Goal: Task Accomplishment & Management: Manage account settings

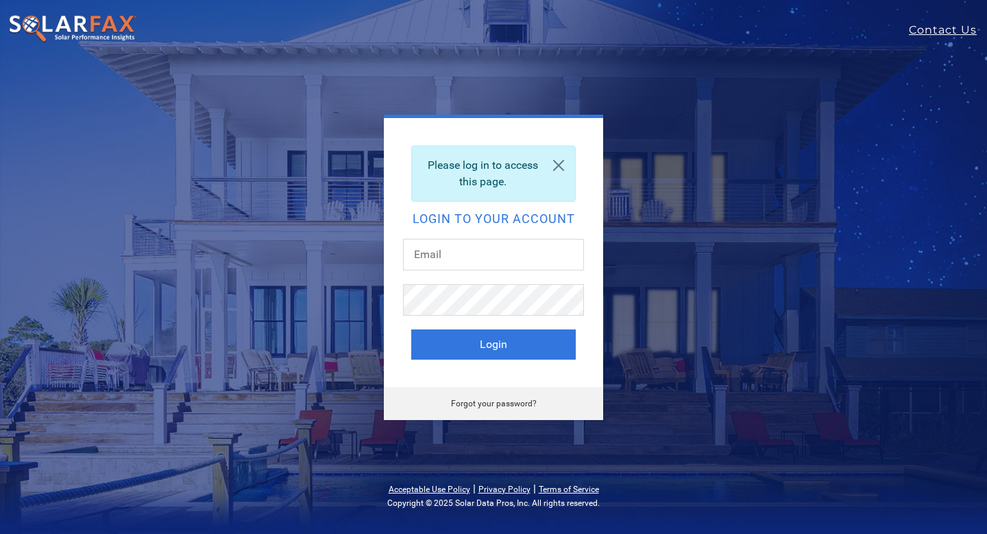
click at [457, 261] on input "text" at bounding box center [493, 255] width 181 height 32
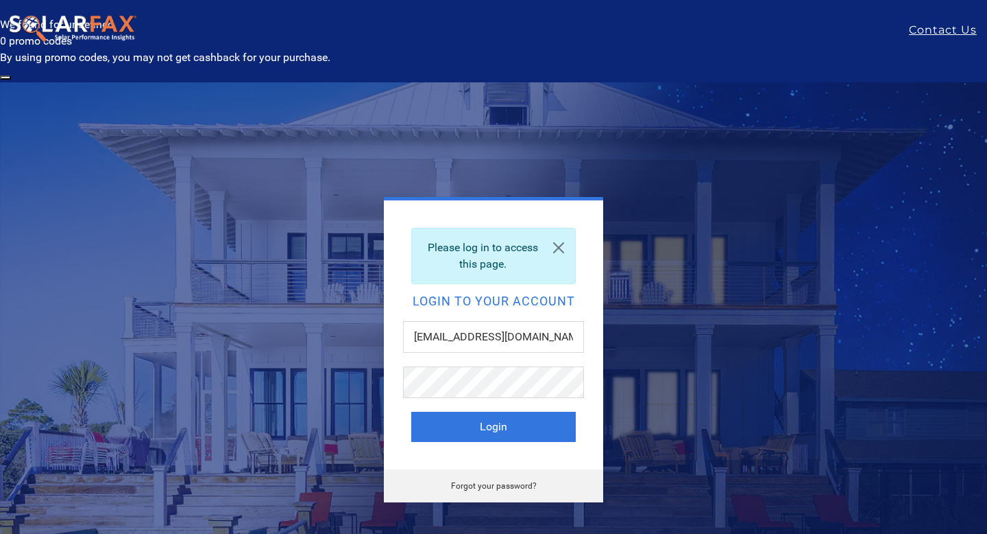
type input "[EMAIL_ADDRESS][DOMAIN_NAME]"
click at [475, 362] on div "Please log in to access this page. Login to your account [EMAIL_ADDRESS][DOMAIN…" at bounding box center [493, 334] width 219 height 269
click at [482, 411] on button "Login" at bounding box center [493, 426] width 165 height 30
click at [411, 411] on button "Login" at bounding box center [493, 426] width 165 height 30
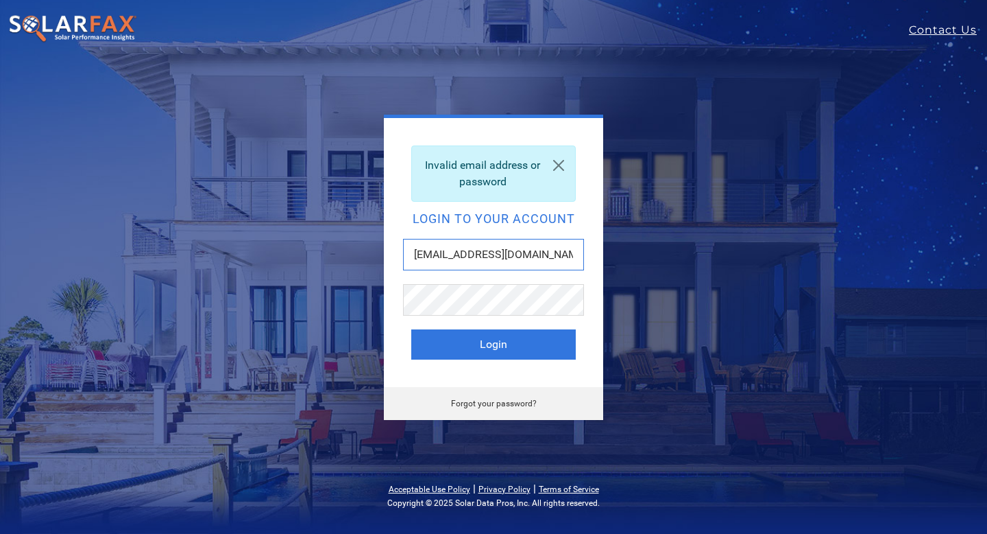
click at [547, 260] on input "[EMAIL_ADDRESS][DOMAIN_NAME]" at bounding box center [493, 255] width 181 height 32
click at [547, 260] on input "RDAHDULI@ESAUTHORITY.COM" at bounding box center [493, 255] width 181 height 32
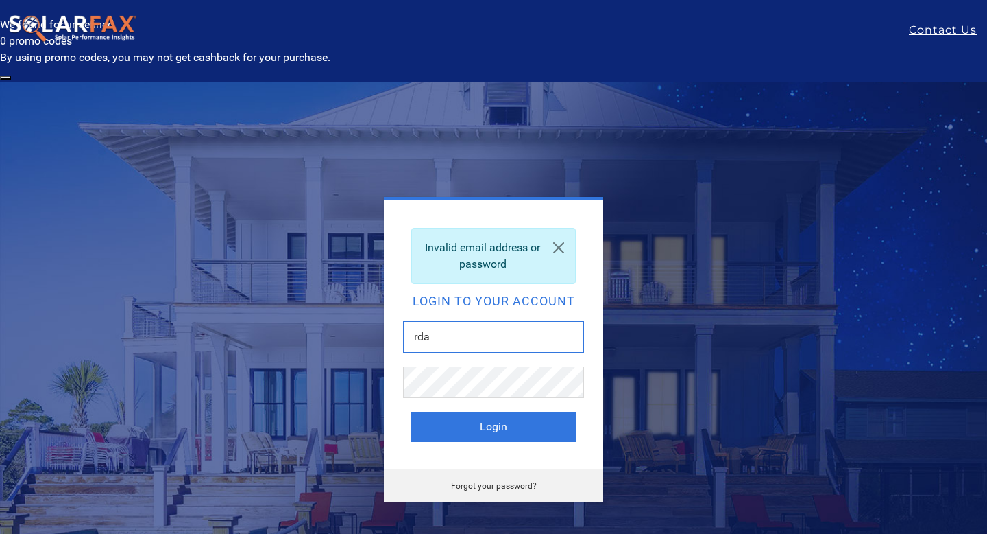
click at [519, 321] on input "rda" at bounding box center [493, 337] width 181 height 32
type input "[EMAIL_ADDRESS][DOMAIN_NAME]"
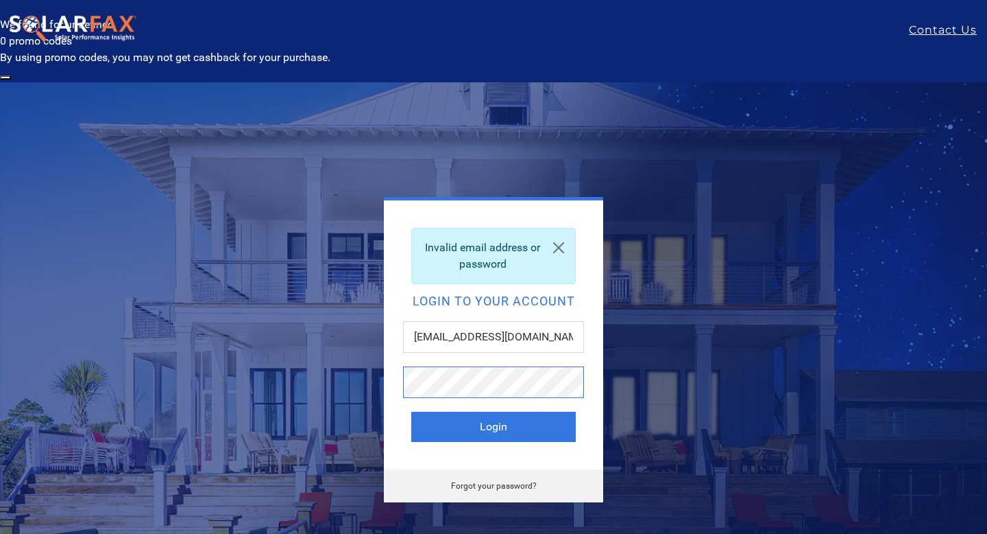
click at [411, 411] on button "Login" at bounding box center [493, 426] width 165 height 30
click at [487, 481] on link "Forgot your password?" at bounding box center [494, 486] width 86 height 10
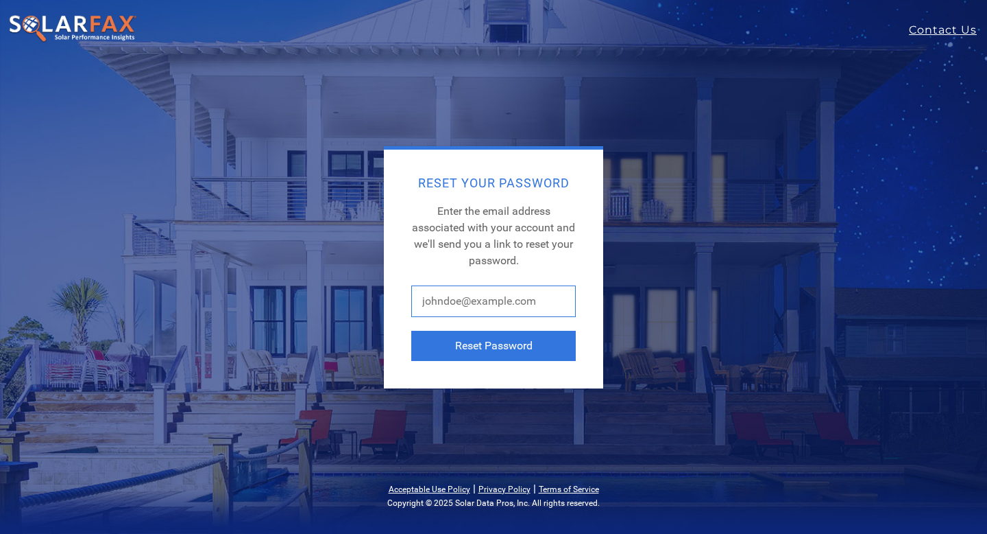
click at [494, 300] on input "text" at bounding box center [493, 301] width 165 height 32
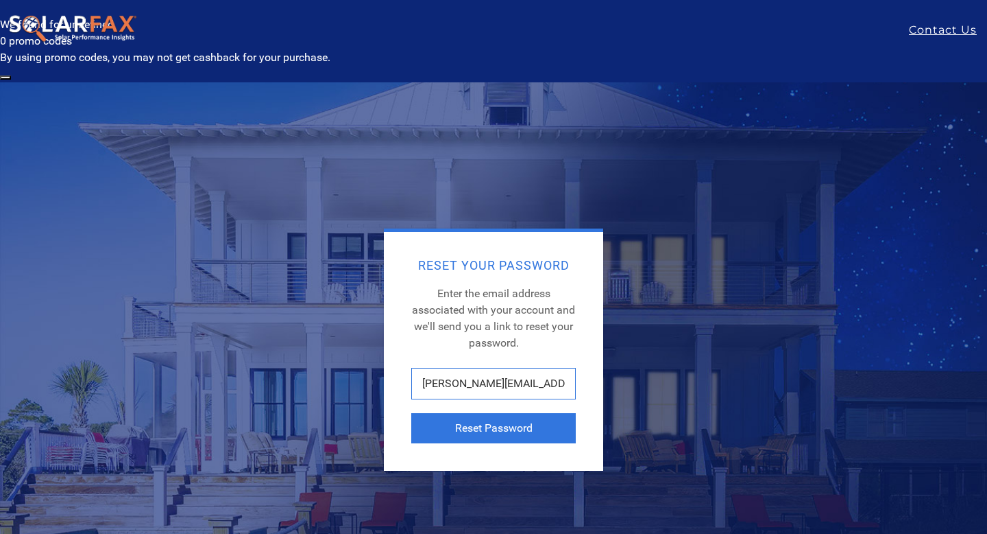
type input "ramsey@esauthority.com"
click at [411, 413] on button "Reset Password" at bounding box center [493, 428] width 165 height 30
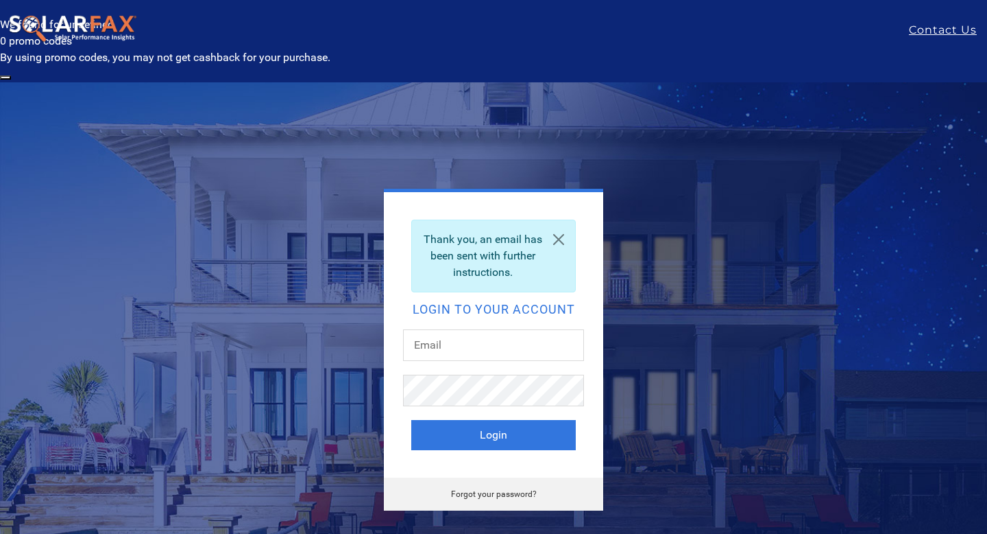
click at [475, 47] on nav "Contact Us" at bounding box center [493, 30] width 987 height 60
click at [444, 329] on div at bounding box center [493, 351] width 181 height 45
click at [449, 329] on input "text" at bounding box center [493, 345] width 181 height 32
type input "ramsey.d@esauthority.com"
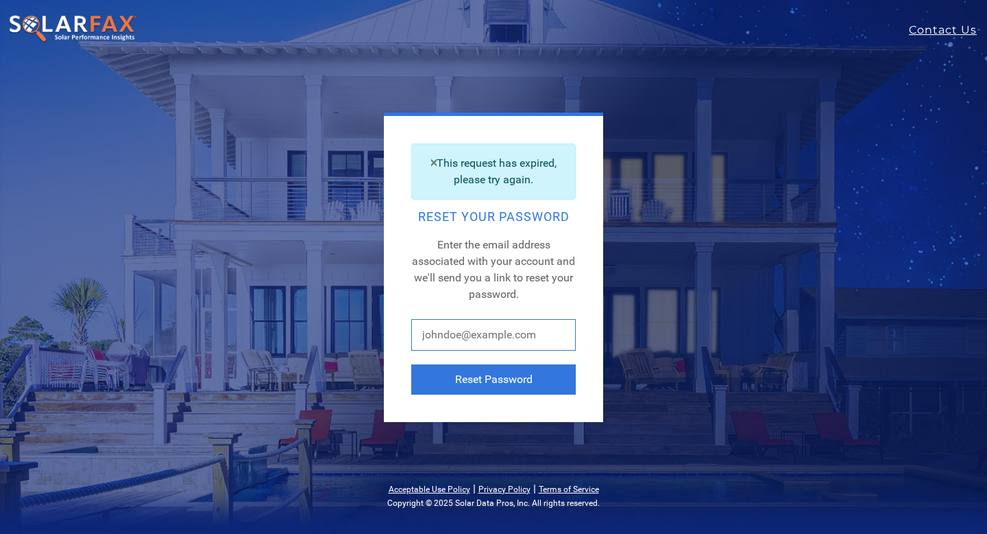
click at [490, 333] on input "text" at bounding box center [493, 335] width 165 height 32
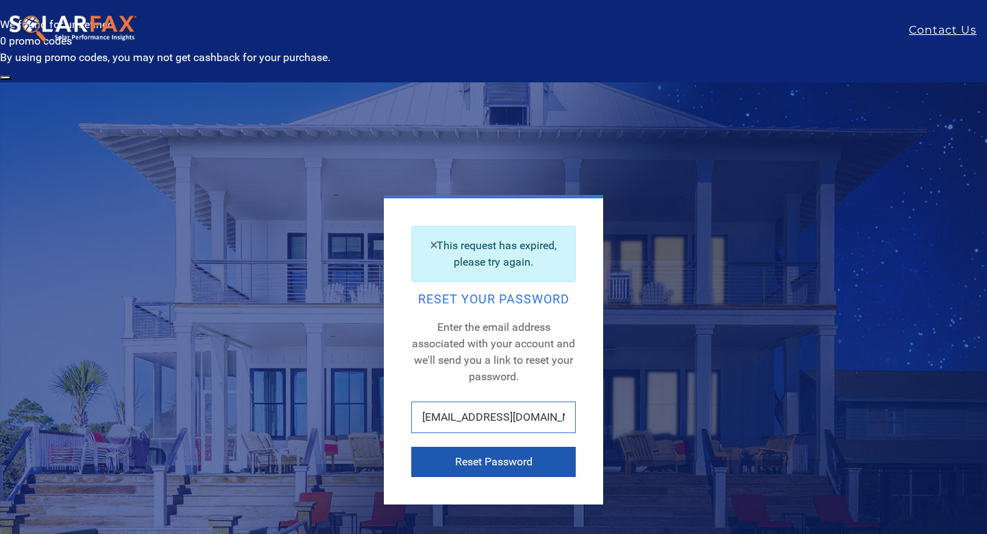
type input "[EMAIL_ADDRESS][DOMAIN_NAME]"
click at [459, 446] on button "Reset Password" at bounding box center [493, 461] width 165 height 30
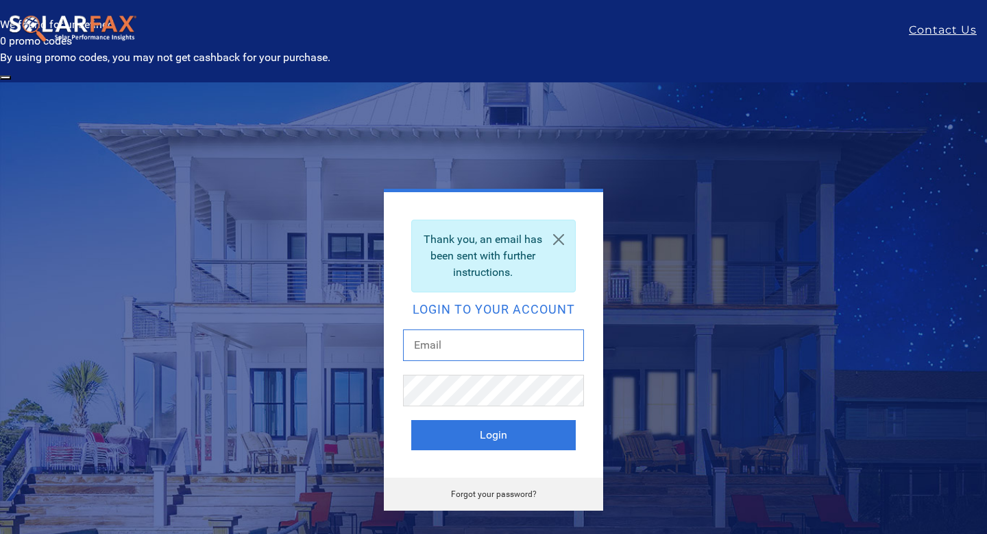
click at [478, 329] on input "text" at bounding box center [493, 345] width 181 height 32
type input "[PERSON_NAME][EMAIL_ADDRESS][DOMAIN_NAME]"
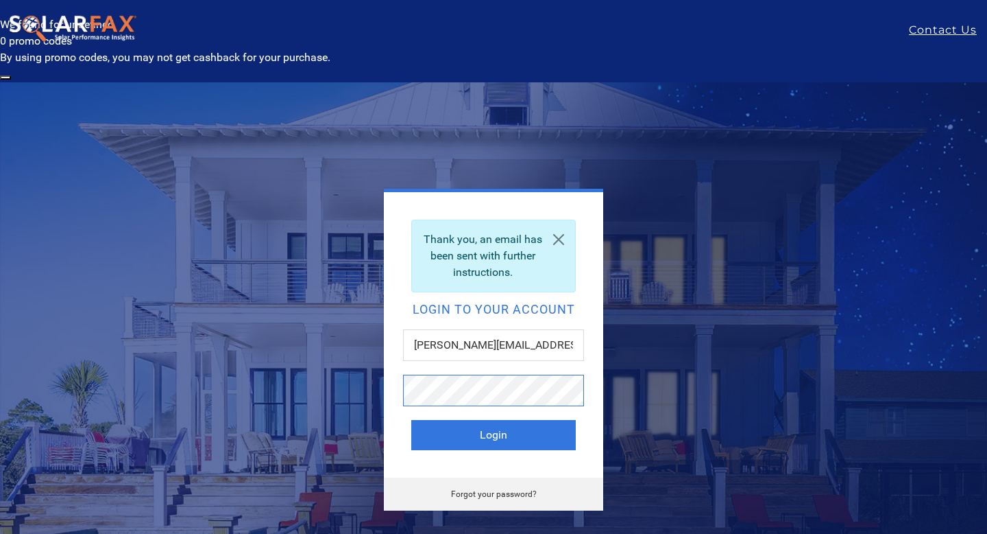
click at [411, 420] on button "Login" at bounding box center [493, 435] width 165 height 30
